Goal: Task Accomplishment & Management: Use online tool/utility

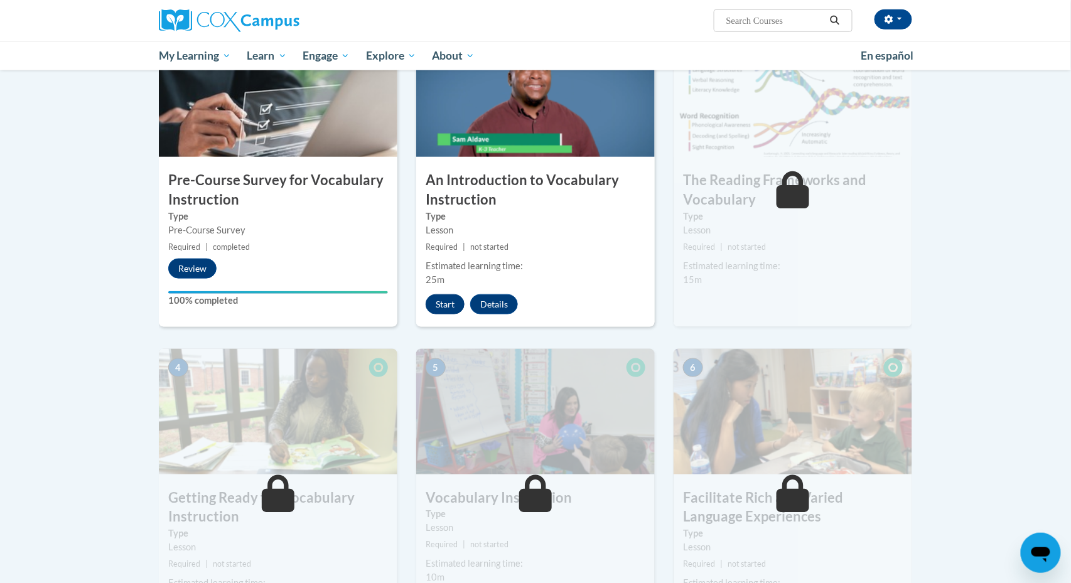
click at [444, 297] on button "Start" at bounding box center [444, 304] width 39 height 20
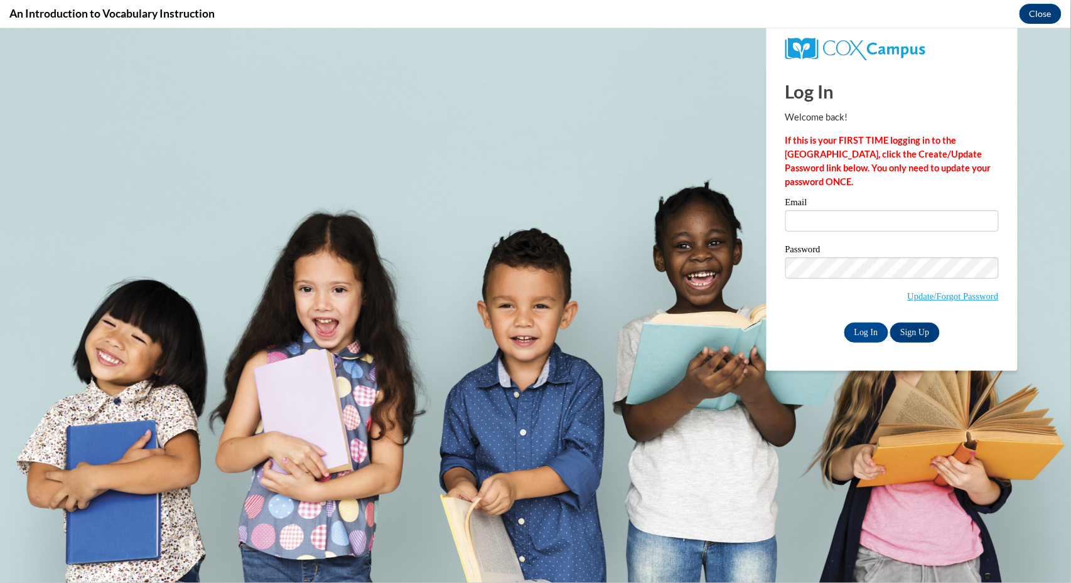
click at [834, 222] on input "Email" at bounding box center [891, 220] width 213 height 21
type input "[EMAIL_ADDRESS][DOMAIN_NAME]"
click at [865, 326] on input "Log In" at bounding box center [866, 332] width 44 height 20
